Goal: Task Accomplishment & Management: Use online tool/utility

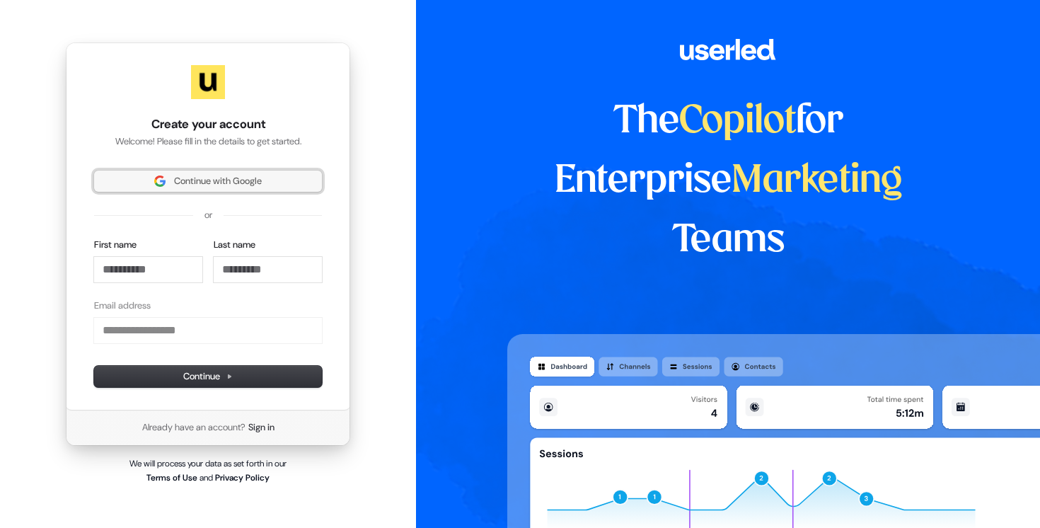
click at [220, 183] on span "Continue with Google" at bounding box center [218, 181] width 88 height 13
type input "**********"
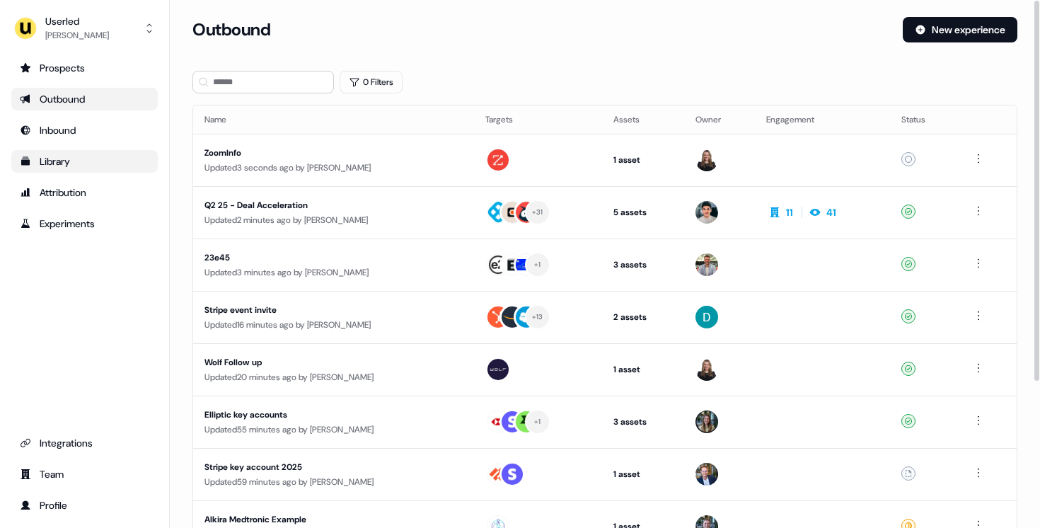
click at [86, 159] on div "Library" at bounding box center [84, 161] width 129 height 14
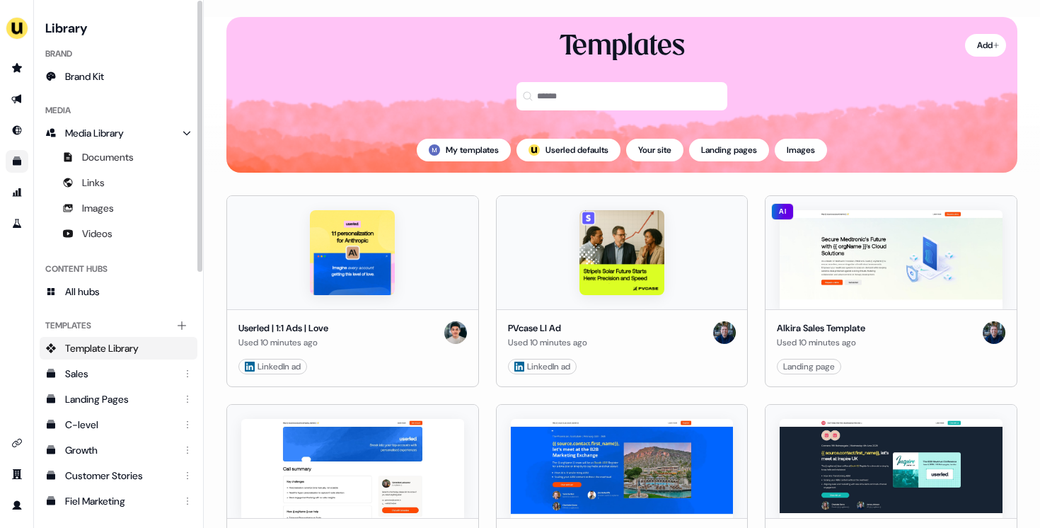
click at [134, 343] on span "Template Library" at bounding box center [102, 348] width 74 height 14
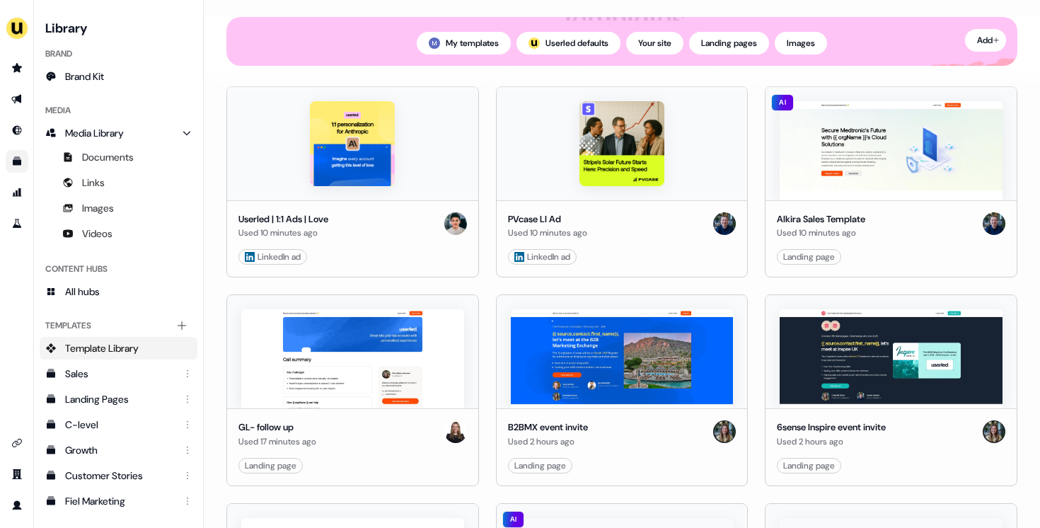
scroll to position [138, 0]
click at [660, 471] on link "Edit" at bounding box center [661, 465] width 14 height 14
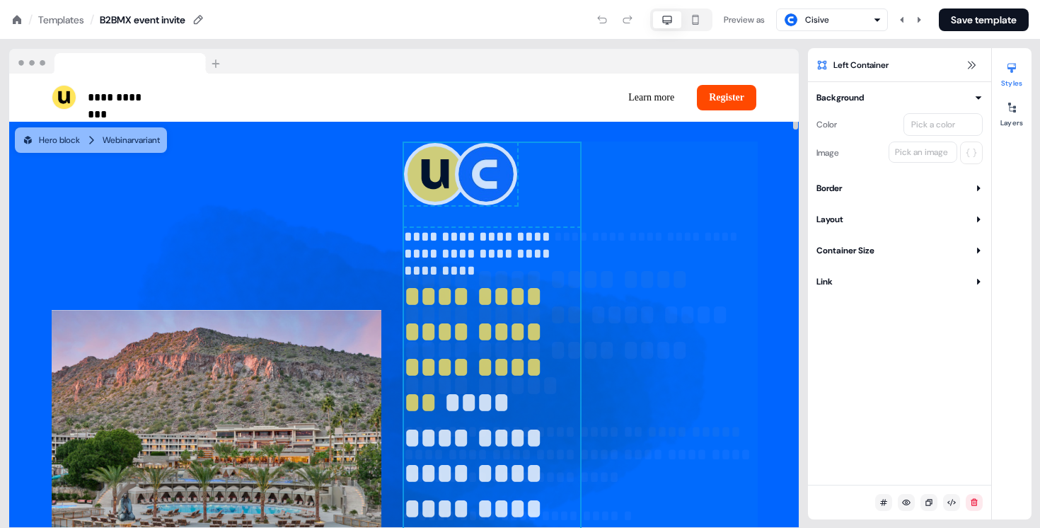
drag, startPoint x: 188, startPoint y: 188, endPoint x: 642, endPoint y: 238, distance: 457.1
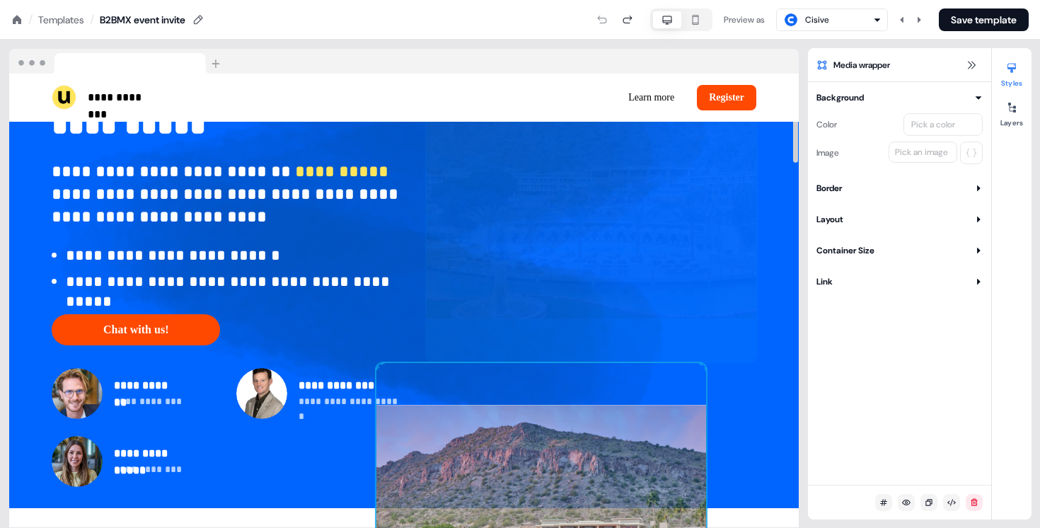
scroll to position [402, 0]
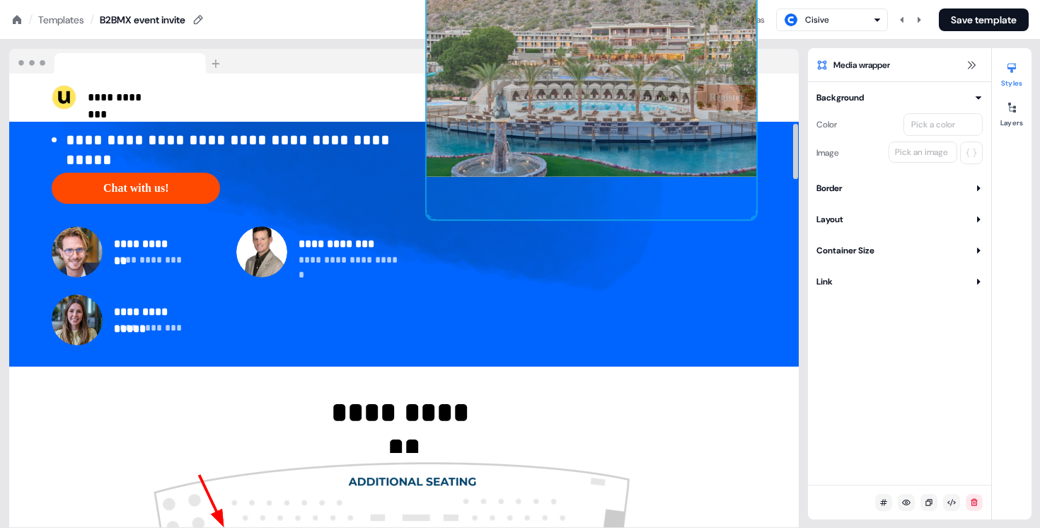
drag, startPoint x: 535, startPoint y: 238, endPoint x: 537, endPoint y: 227, distance: 11.5
click at [537, 227] on div "**********" at bounding box center [404, 43] width 790 height 647
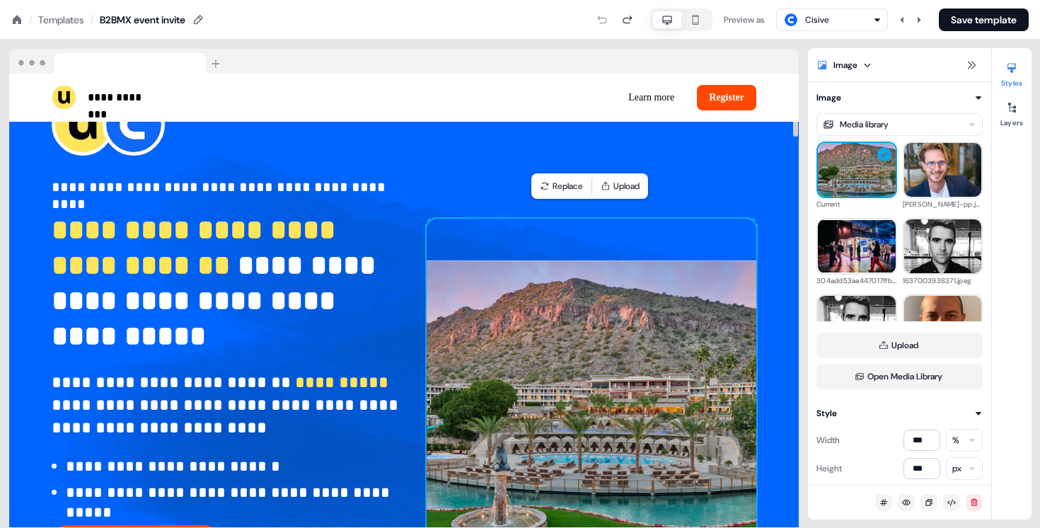
scroll to position [48, 0]
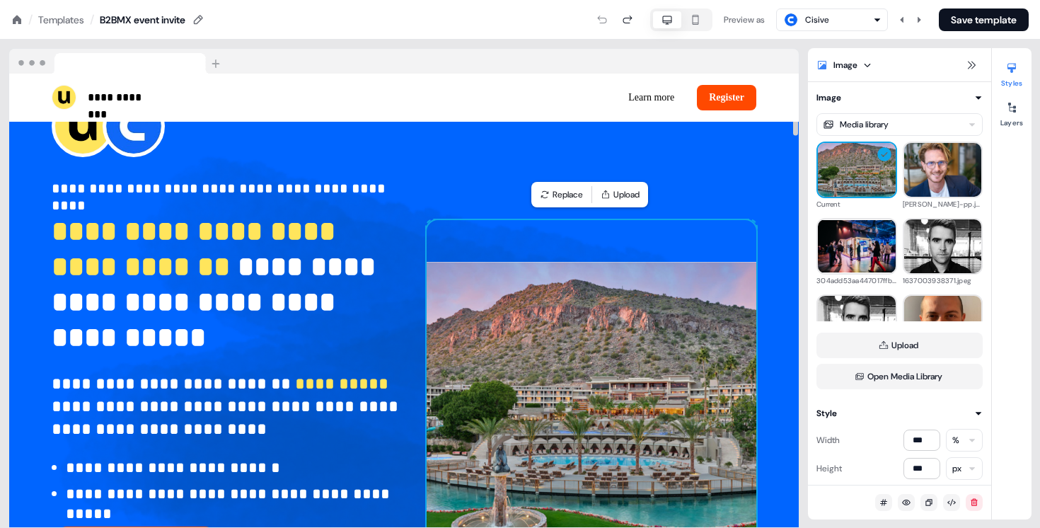
click at [417, 356] on div "**********" at bounding box center [404, 397] width 790 height 647
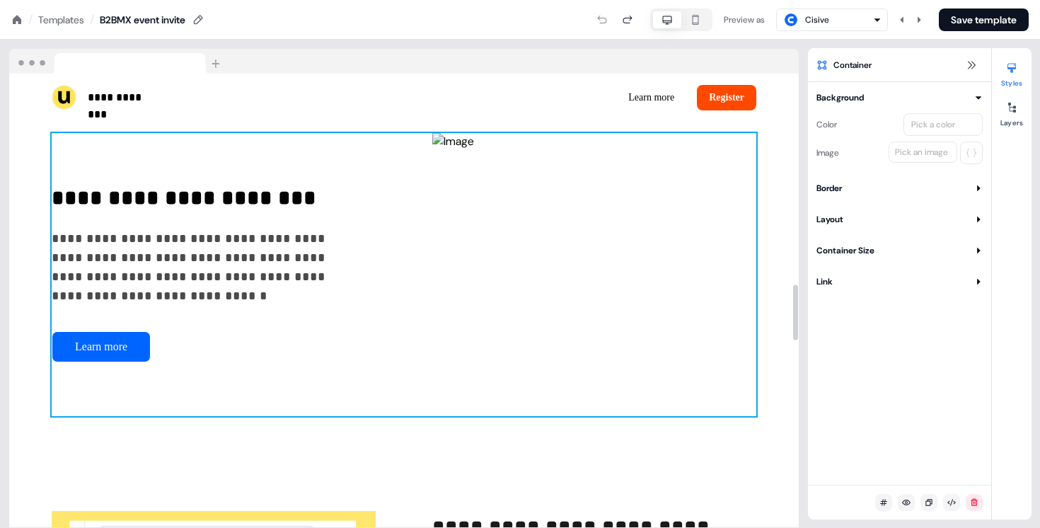
scroll to position [1710, 0]
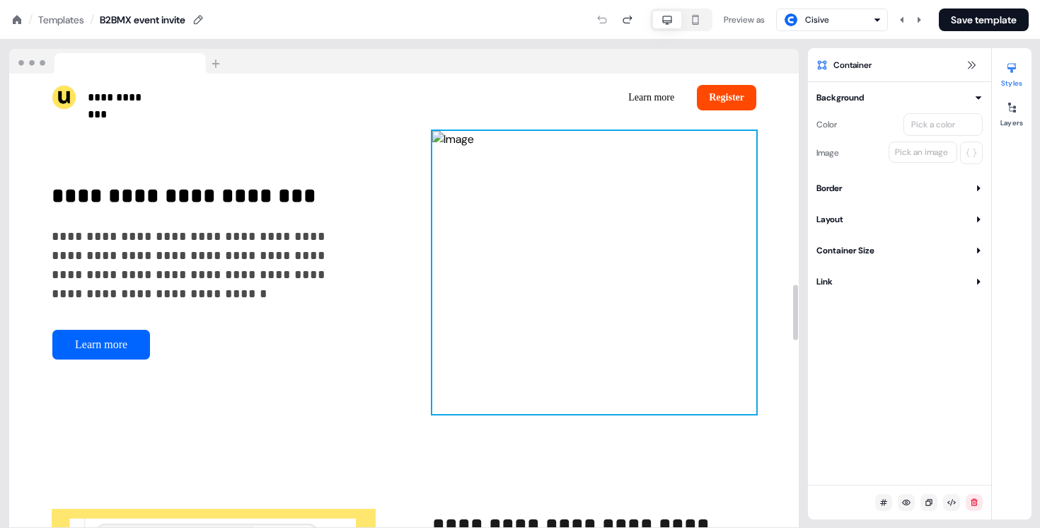
click at [552, 200] on img at bounding box center [594, 272] width 324 height 283
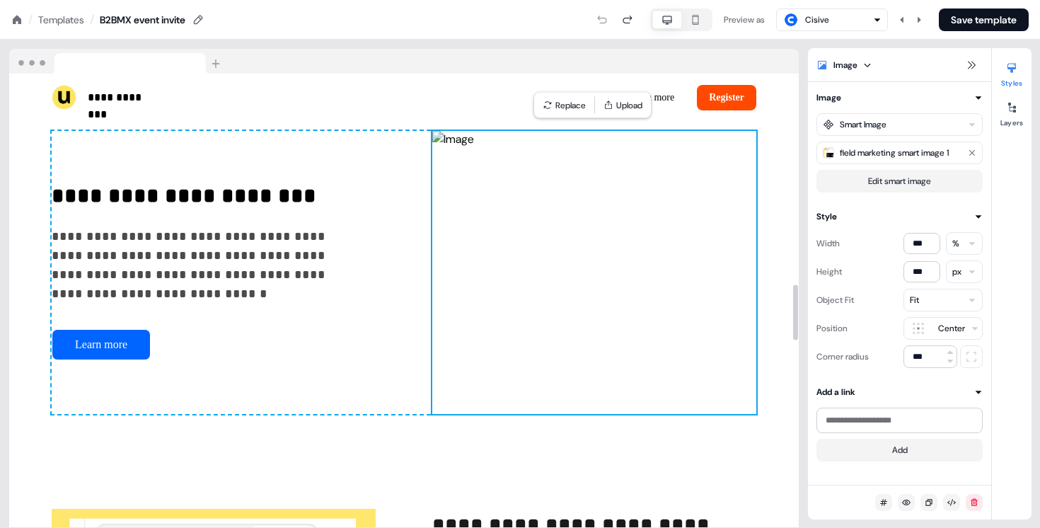
click at [572, 205] on img at bounding box center [594, 272] width 324 height 283
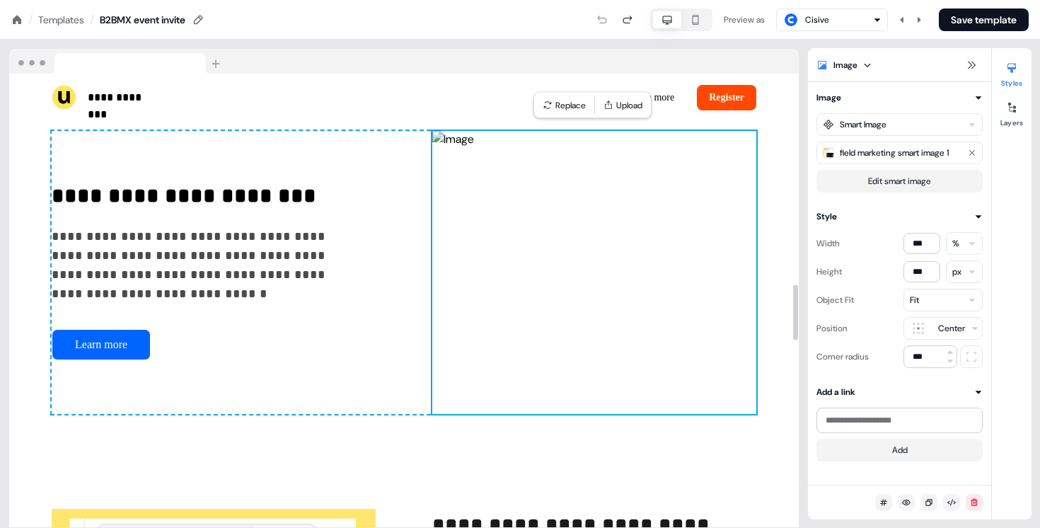
click at [538, 214] on img at bounding box center [594, 272] width 324 height 283
click at [534, 403] on img at bounding box center [594, 272] width 324 height 283
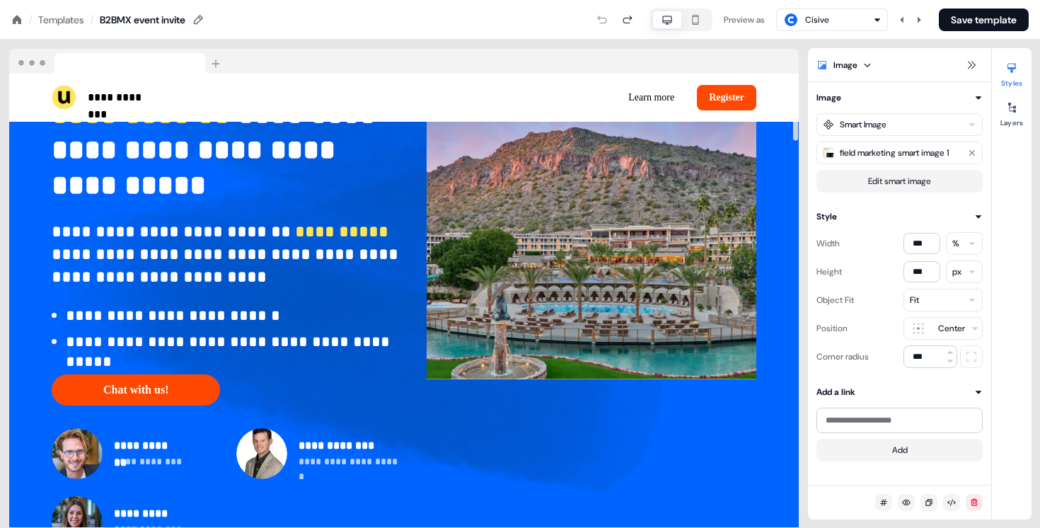
scroll to position [0, 0]
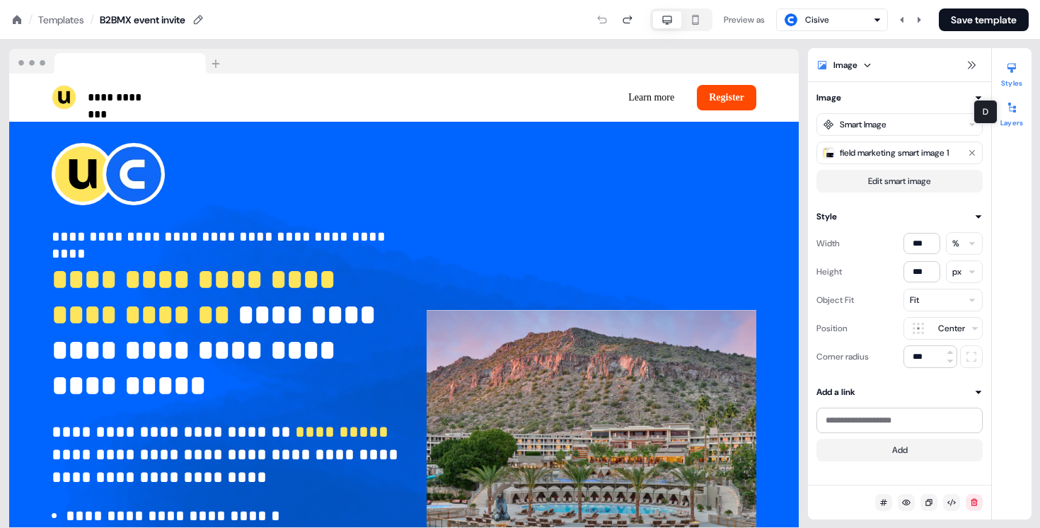
click at [1012, 110] on icon at bounding box center [1012, 108] width 8 height 10
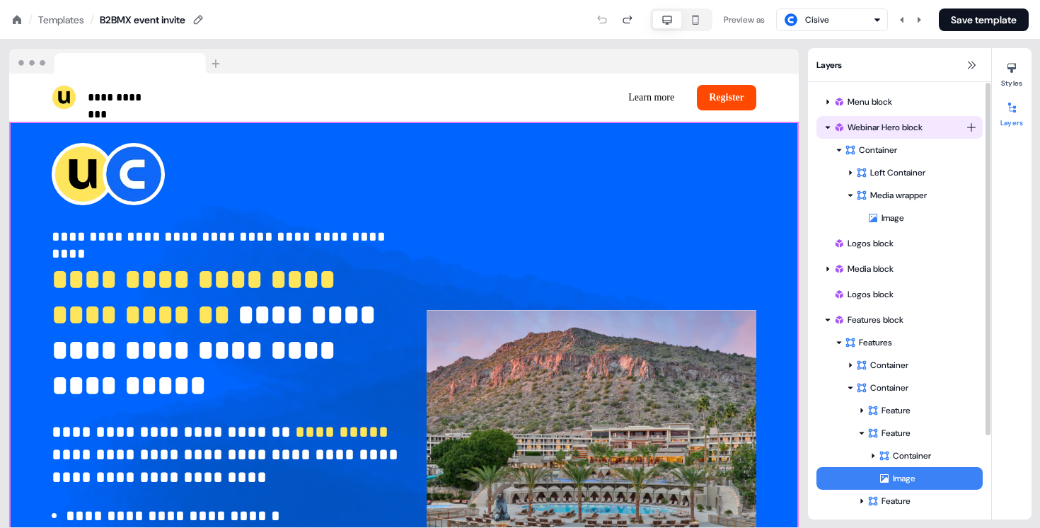
click at [880, 124] on div "Webinar Hero block" at bounding box center [900, 127] width 132 height 14
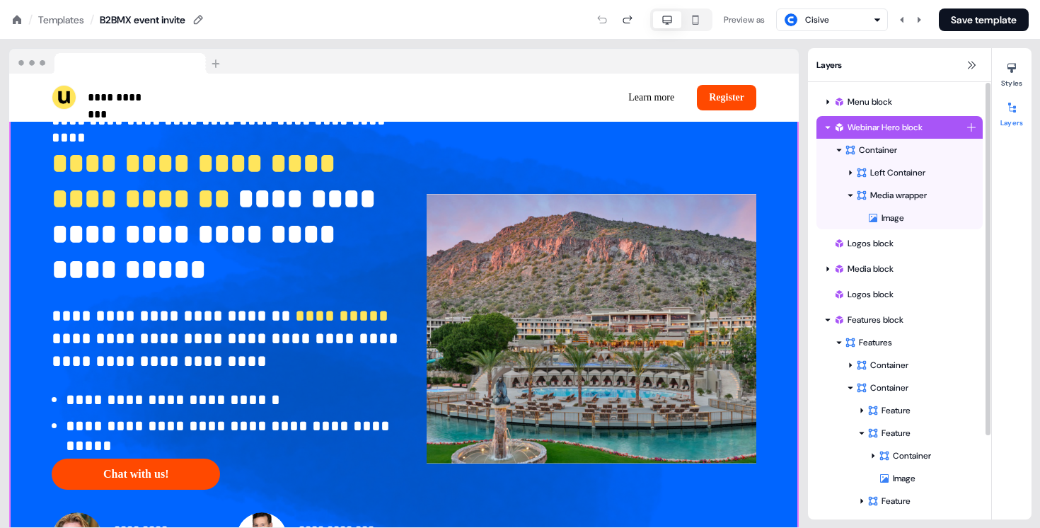
scroll to position [144, 0]
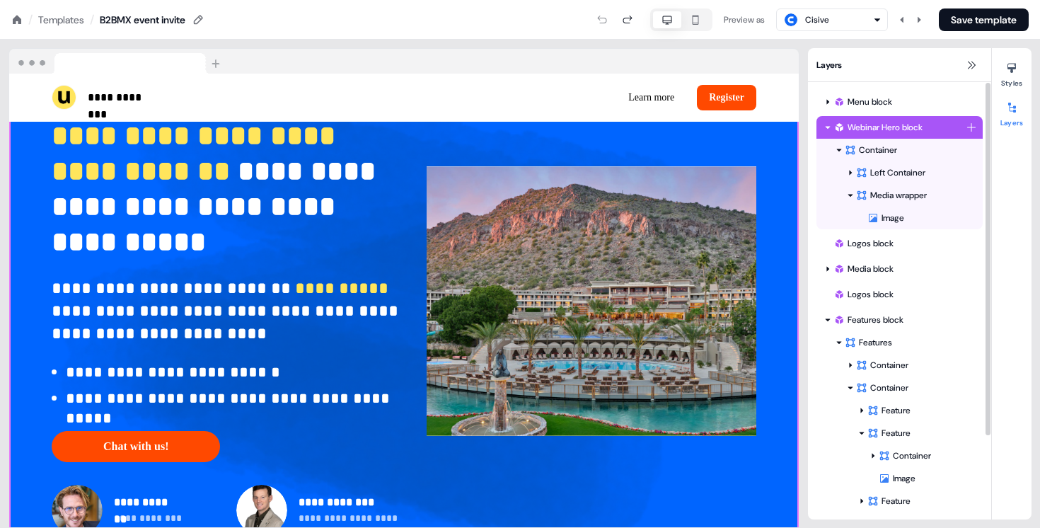
click at [826, 126] on icon at bounding box center [827, 127] width 7 height 7
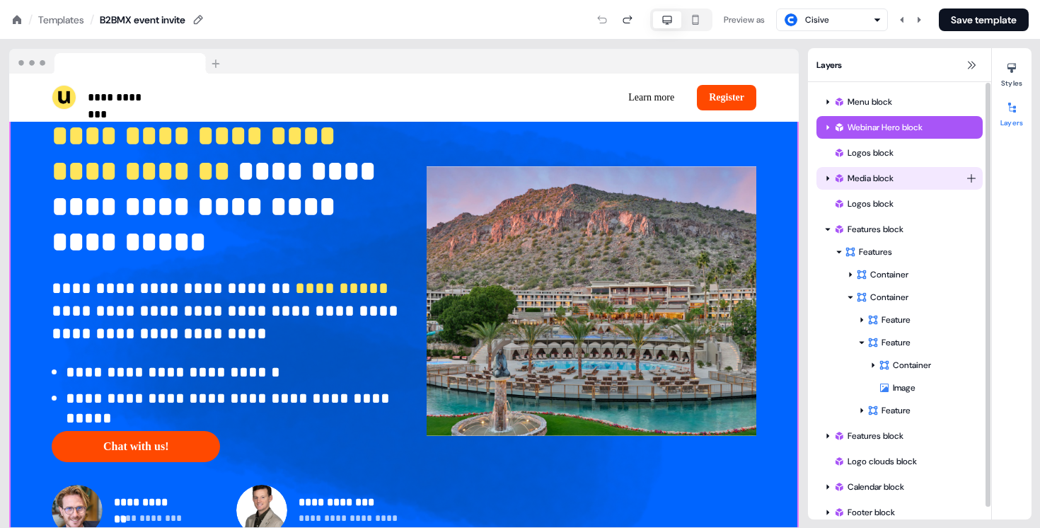
click at [827, 177] on icon at bounding box center [827, 178] width 7 height 7
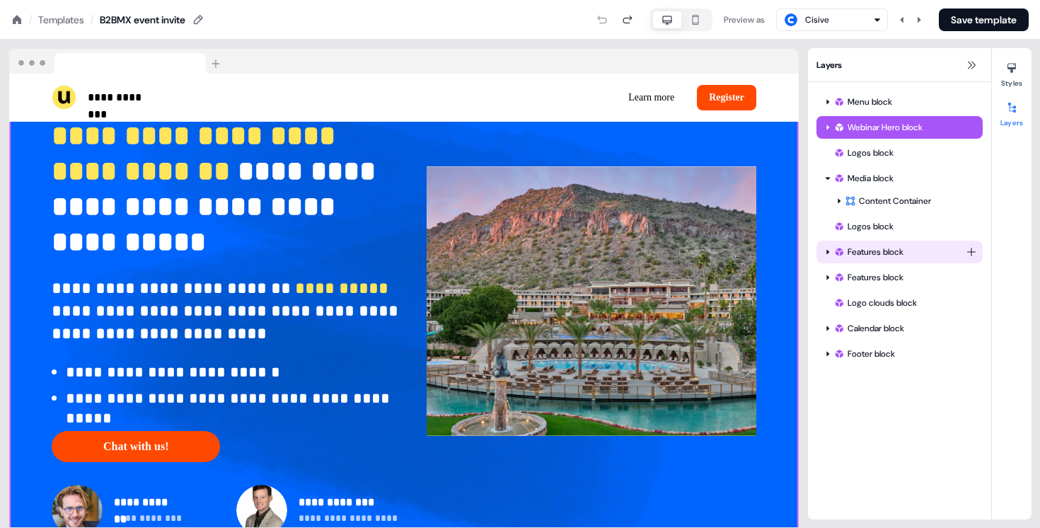
click at [824, 250] on div at bounding box center [827, 251] width 11 height 11
click at [870, 281] on div "Features block" at bounding box center [900, 277] width 132 height 14
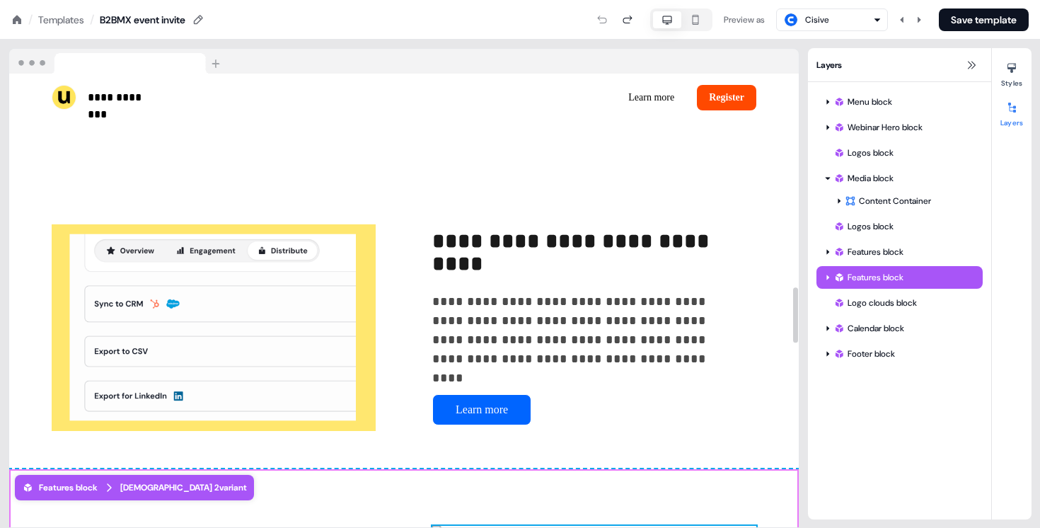
scroll to position [1733, 0]
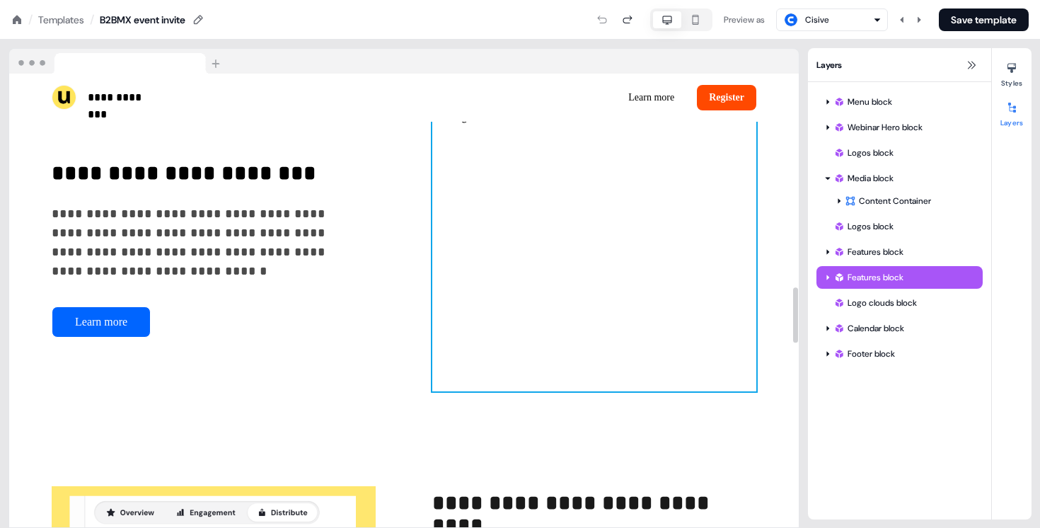
click at [609, 141] on img at bounding box center [594, 249] width 324 height 283
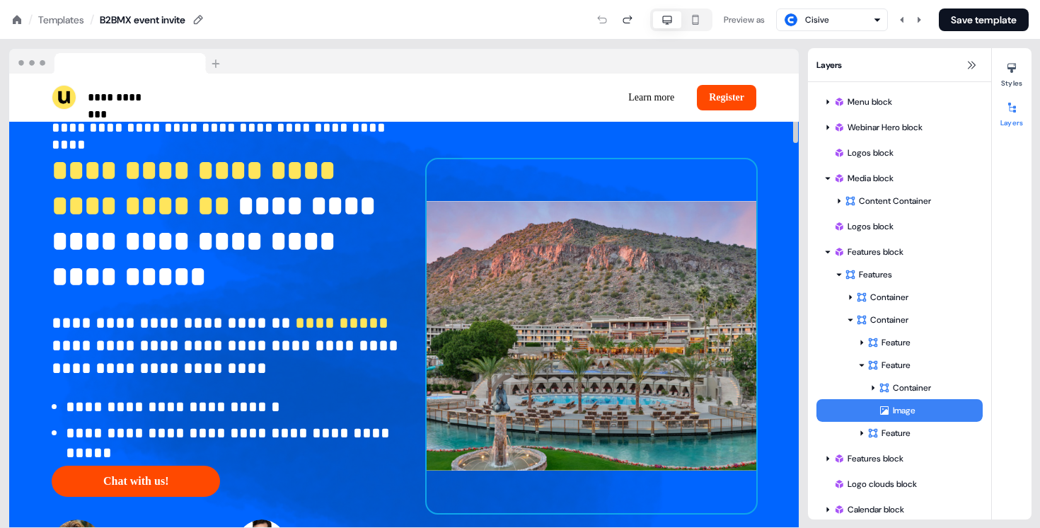
scroll to position [0, 0]
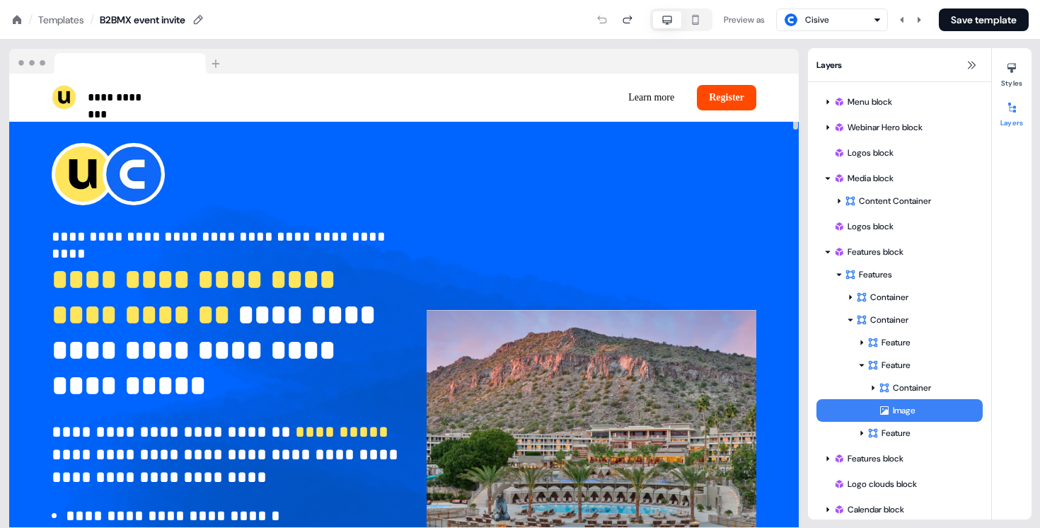
click at [693, 21] on icon "button" at bounding box center [695, 19] width 17 height 11
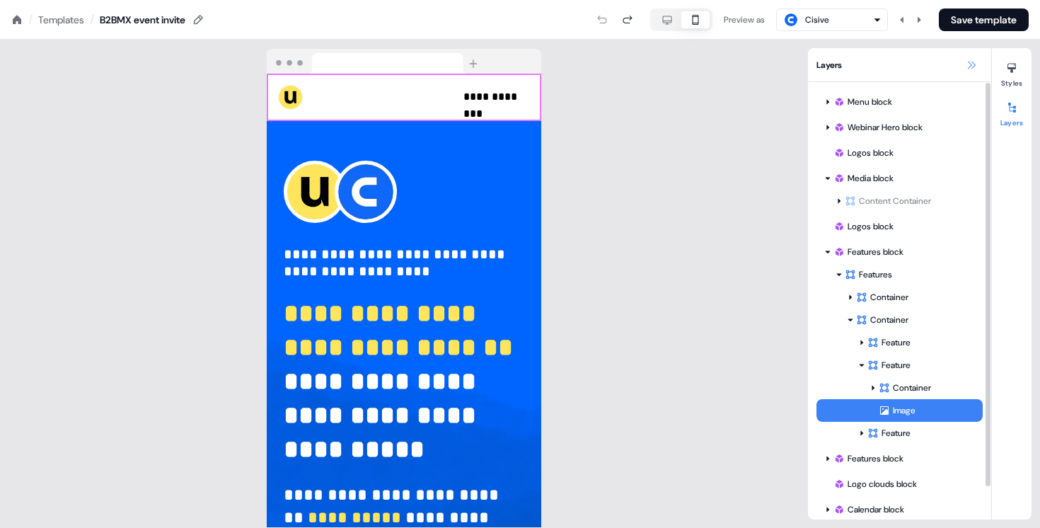
click at [967, 69] on icon at bounding box center [971, 64] width 11 height 11
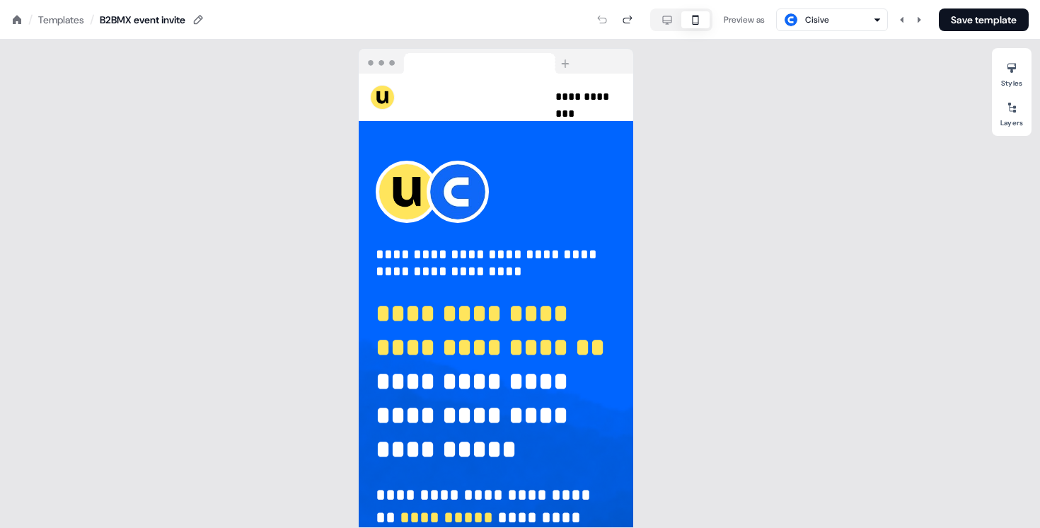
click at [78, 16] on div "Templates" at bounding box center [61, 20] width 46 height 14
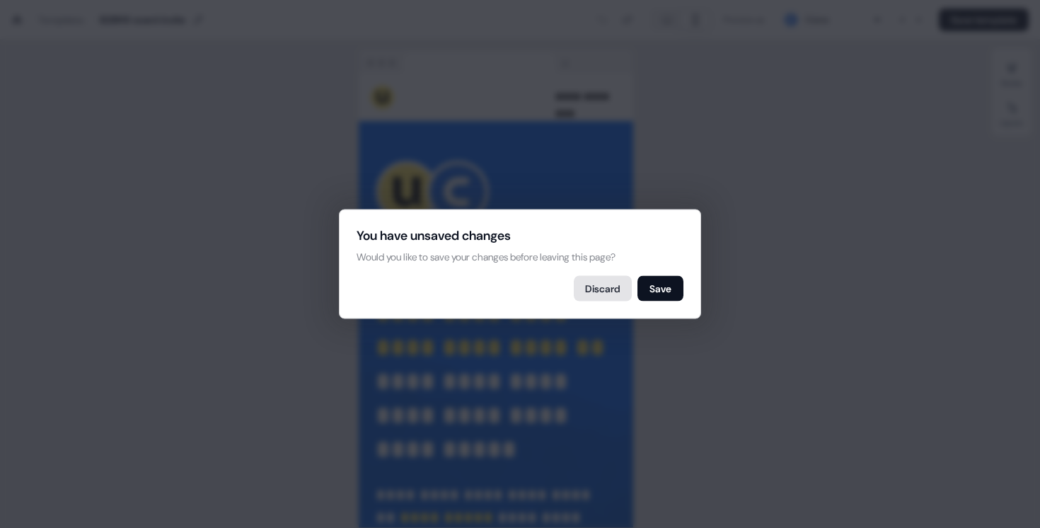
click at [614, 294] on button "Discard" at bounding box center [603, 288] width 58 height 25
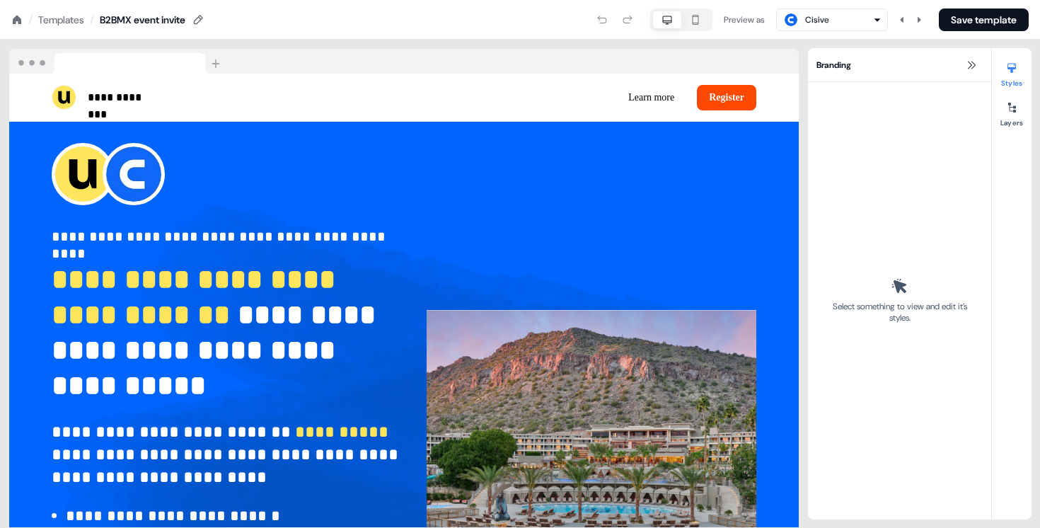
click at [55, 13] on div "Templates" at bounding box center [61, 20] width 46 height 14
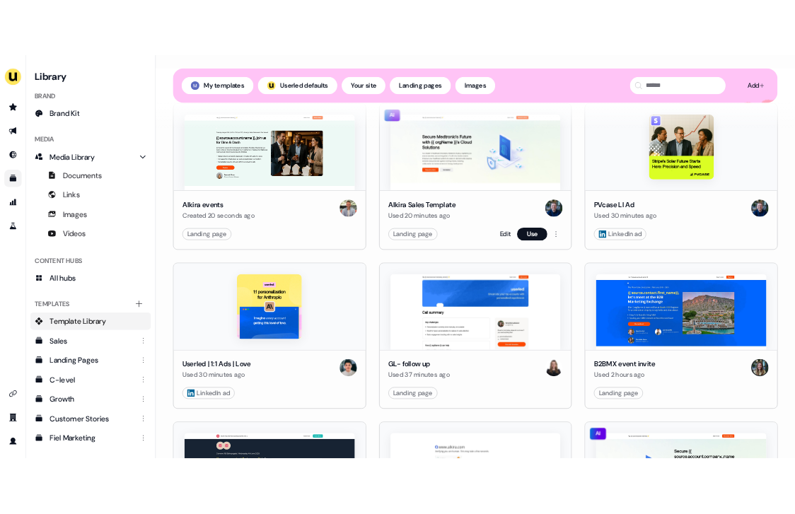
scroll to position [172, 0]
